Goal: Task Accomplishment & Management: Use online tool/utility

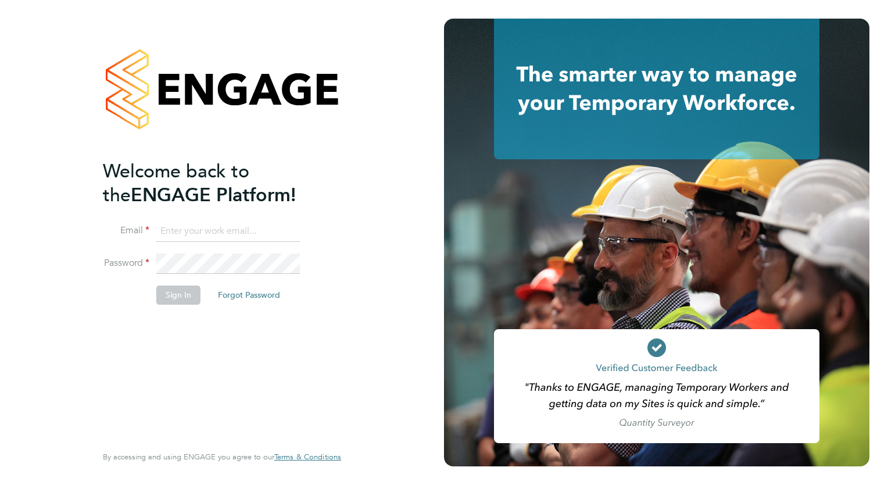
click at [174, 227] on input at bounding box center [228, 231] width 144 height 21
type input "niallirwin_42@hotmail.co.uk"
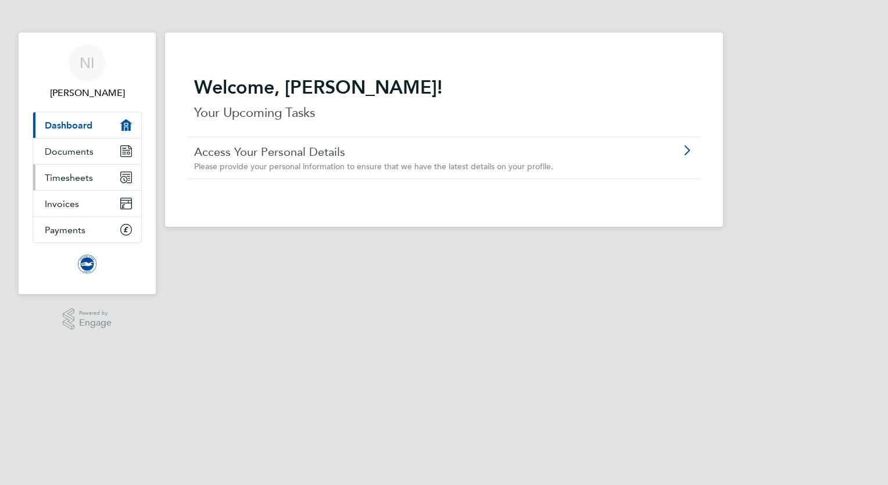
click at [66, 177] on span "Timesheets" at bounding box center [69, 177] width 48 height 11
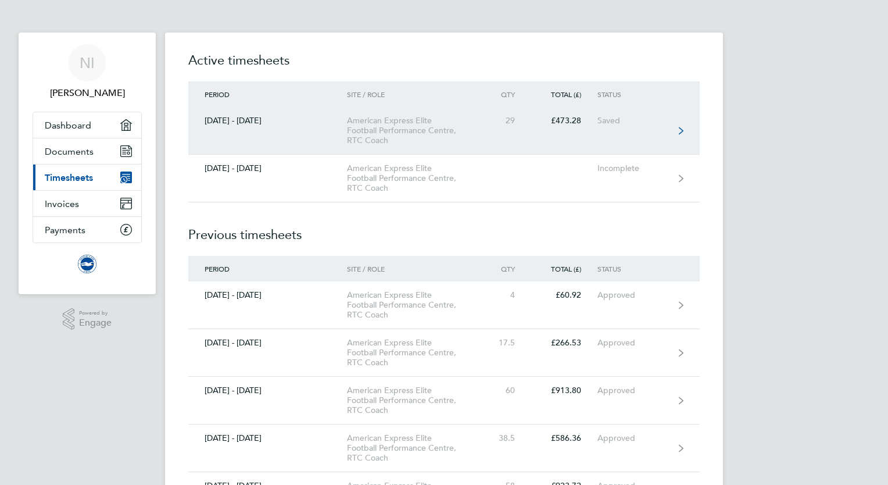
click at [592, 148] on link "[DATE] - [DATE] American Express Elite Football Performance Centre, RTC Coach 2…" at bounding box center [444, 131] width 512 height 48
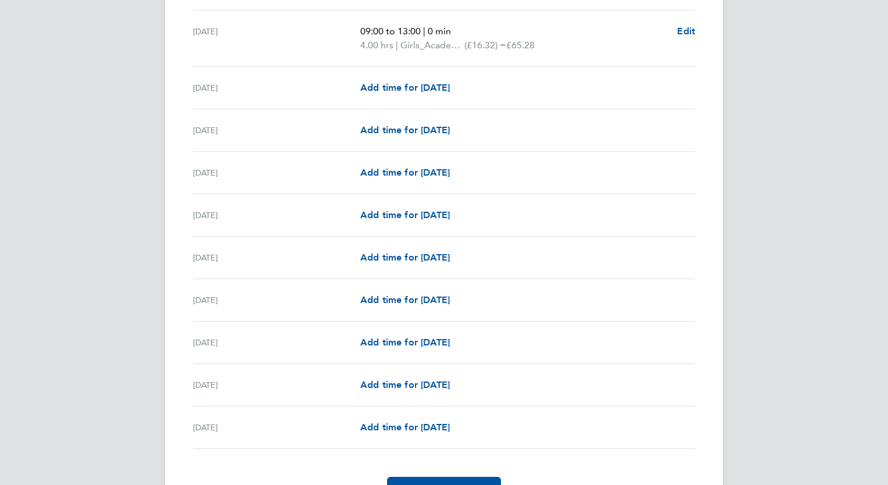
scroll to position [1270, 0]
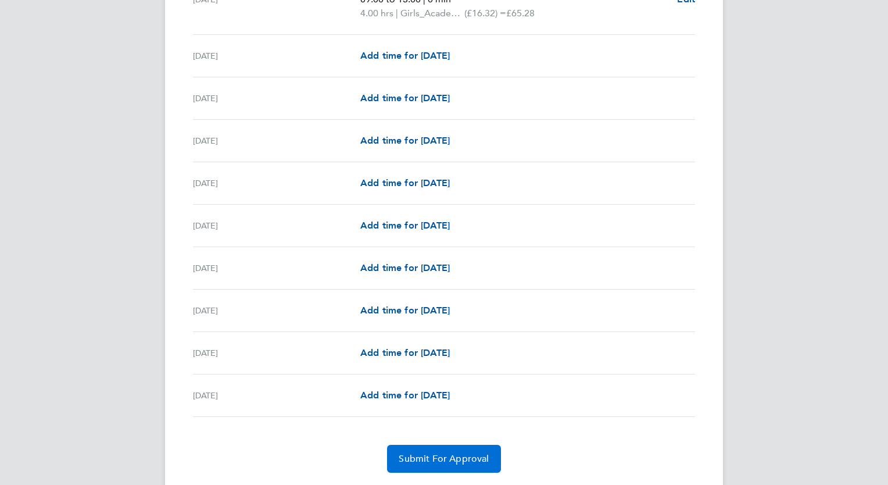
click at [430, 462] on button "Submit For Approval" at bounding box center [443, 459] width 113 height 28
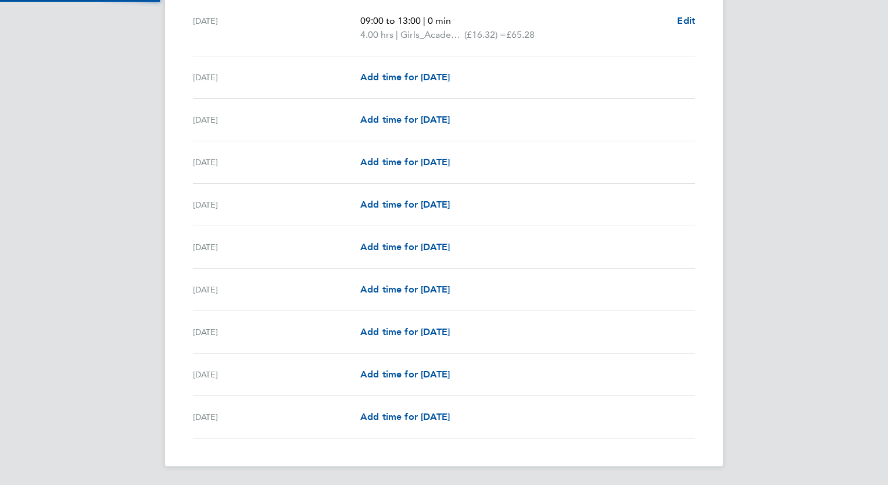
scroll to position [1276, 0]
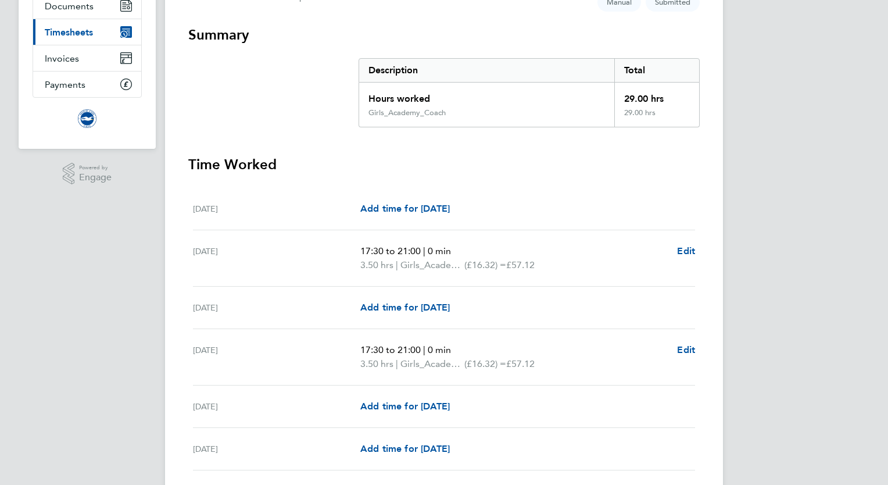
scroll to position [0, 0]
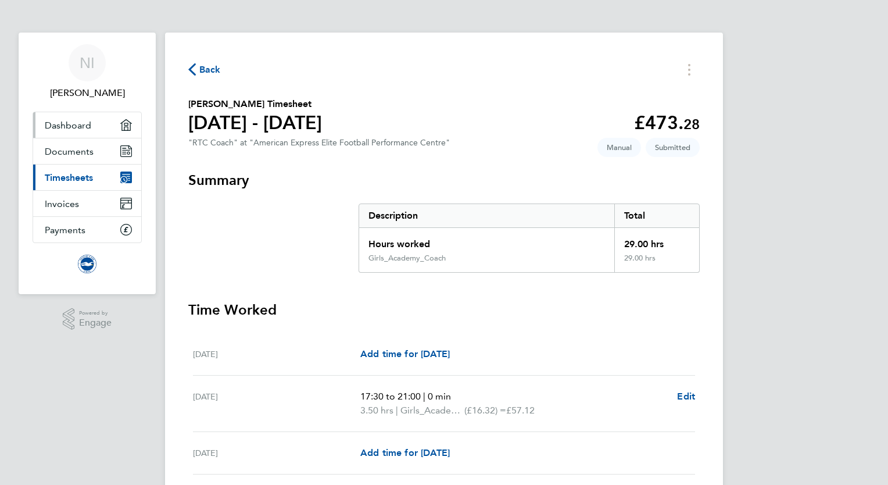
click at [69, 121] on span "Dashboard" at bounding box center [68, 125] width 47 height 11
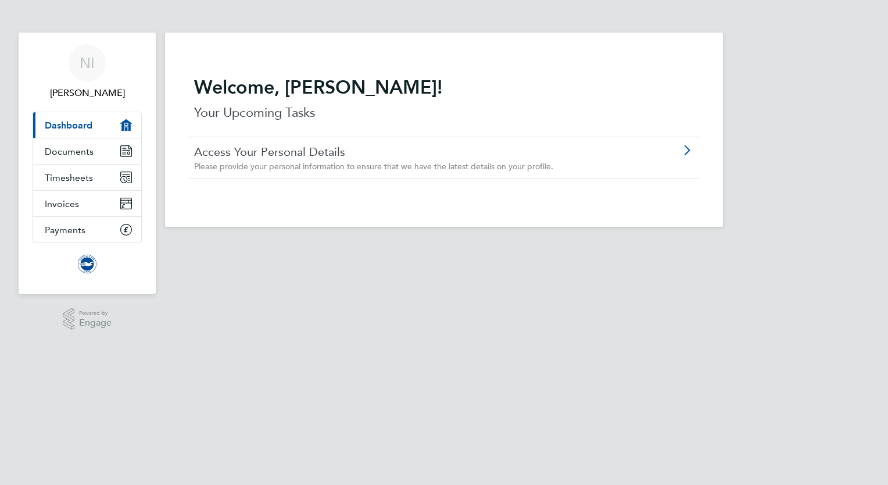
click at [509, 87] on h2 "Welcome, [PERSON_NAME]!" at bounding box center [444, 87] width 500 height 23
